Goal: Task Accomplishment & Management: Use online tool/utility

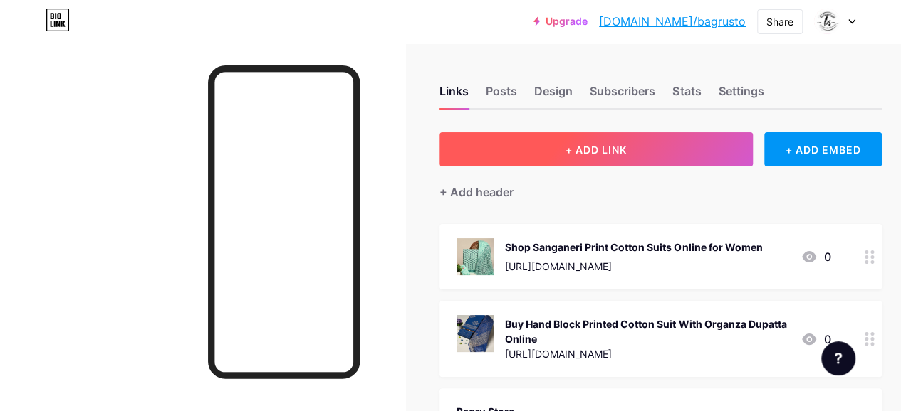
click at [604, 146] on span "+ ADD LINK" at bounding box center [595, 150] width 61 height 12
click at [489, 145] on button "+ ADD LINK" at bounding box center [595, 149] width 313 height 34
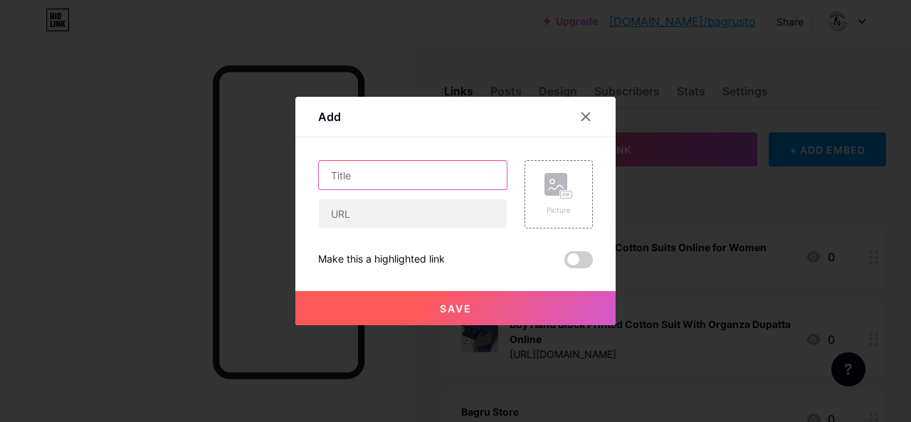
click at [341, 177] on input "text" at bounding box center [413, 175] width 188 height 28
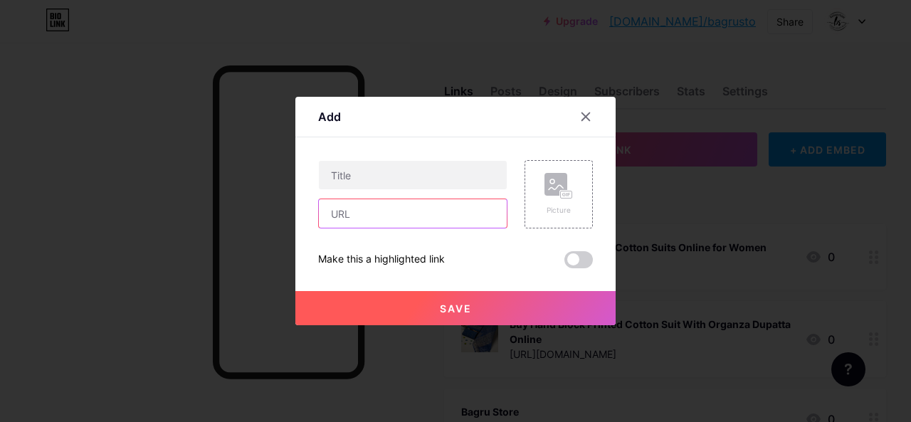
click at [342, 220] on input "text" at bounding box center [413, 213] width 188 height 28
paste input "[URL][DOMAIN_NAME]"
type input "[URL][DOMAIN_NAME]"
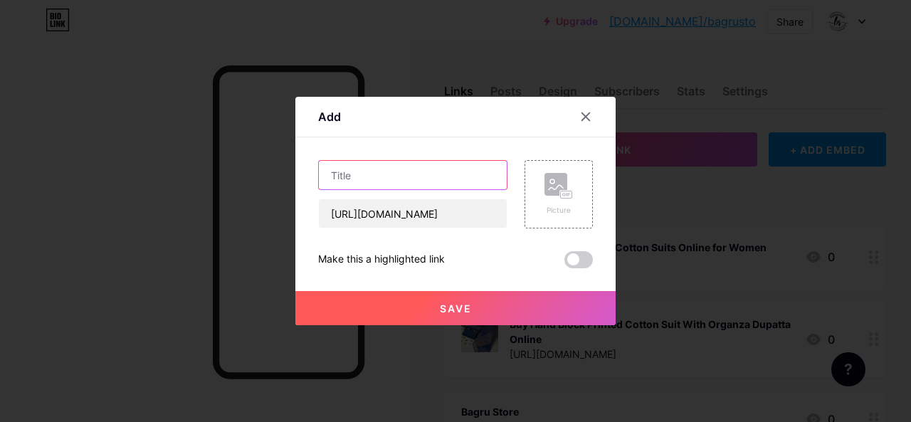
click at [399, 167] on input "text" at bounding box center [413, 175] width 188 height 28
paste input "Cotton Suit With Linen Dupatta"
type input "Shop Cotton Suit With Linen Dupatta Online in [GEOGRAPHIC_DATA]"
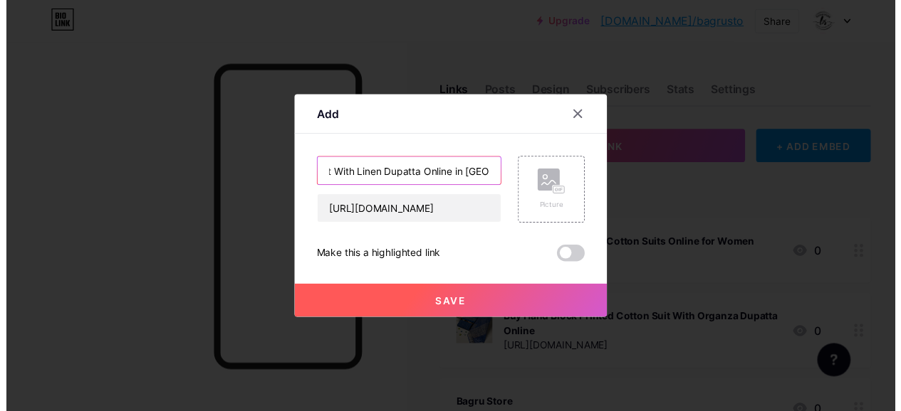
scroll to position [0, 0]
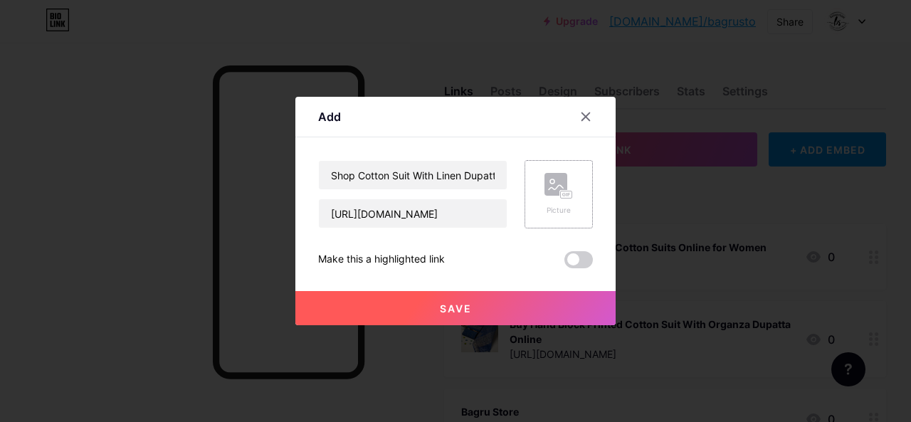
click at [565, 179] on rect at bounding box center [556, 184] width 23 height 23
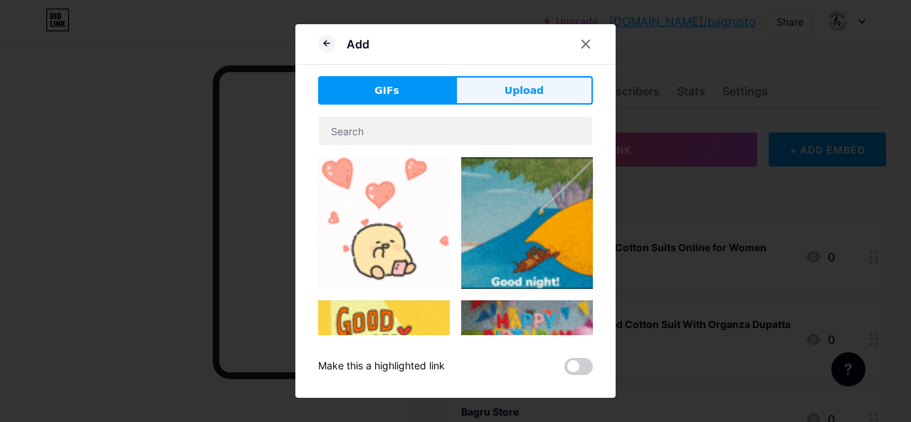
click at [552, 90] on button "Upload" at bounding box center [524, 90] width 137 height 28
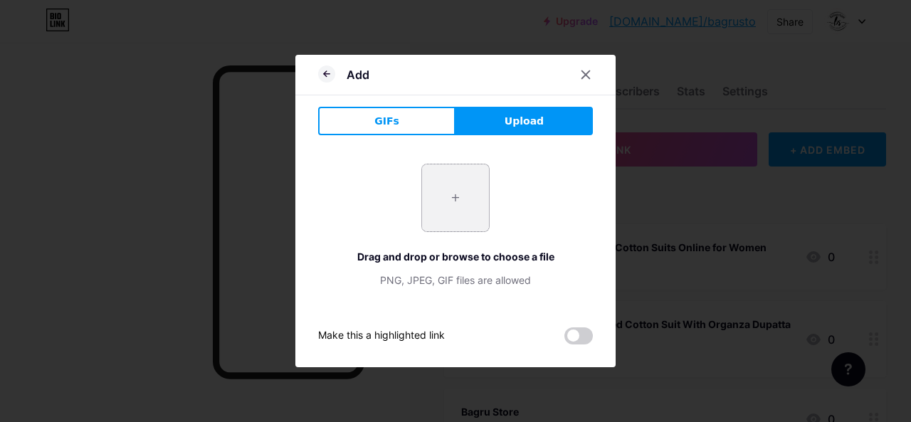
click at [463, 190] on input "file" at bounding box center [455, 197] width 67 height 67
type input "C:\fakepath\New Hand Block Printed Cotton Suit With Linen Dupatta.jpg"
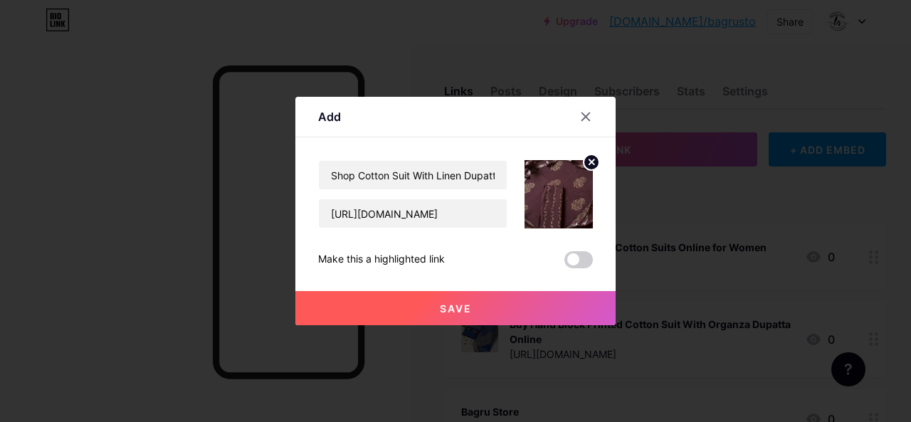
click at [462, 306] on span "Save" at bounding box center [456, 309] width 32 height 12
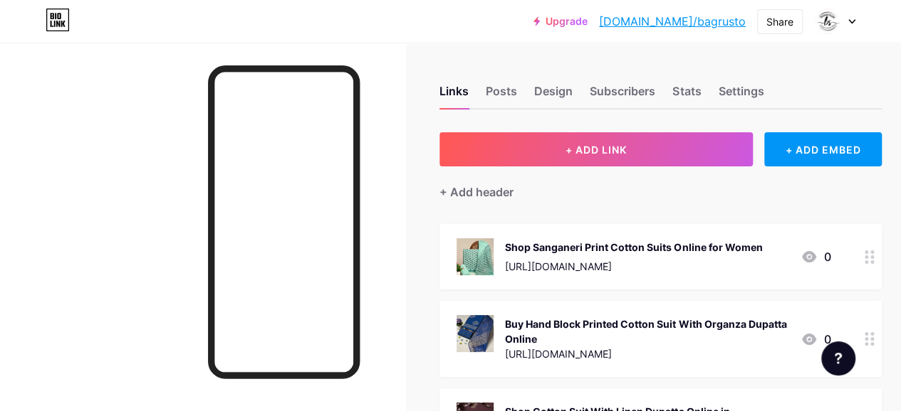
click at [696, 18] on link "[DOMAIN_NAME]/bagrusto" at bounding box center [672, 21] width 147 height 17
